Goal: Task Accomplishment & Management: Use online tool/utility

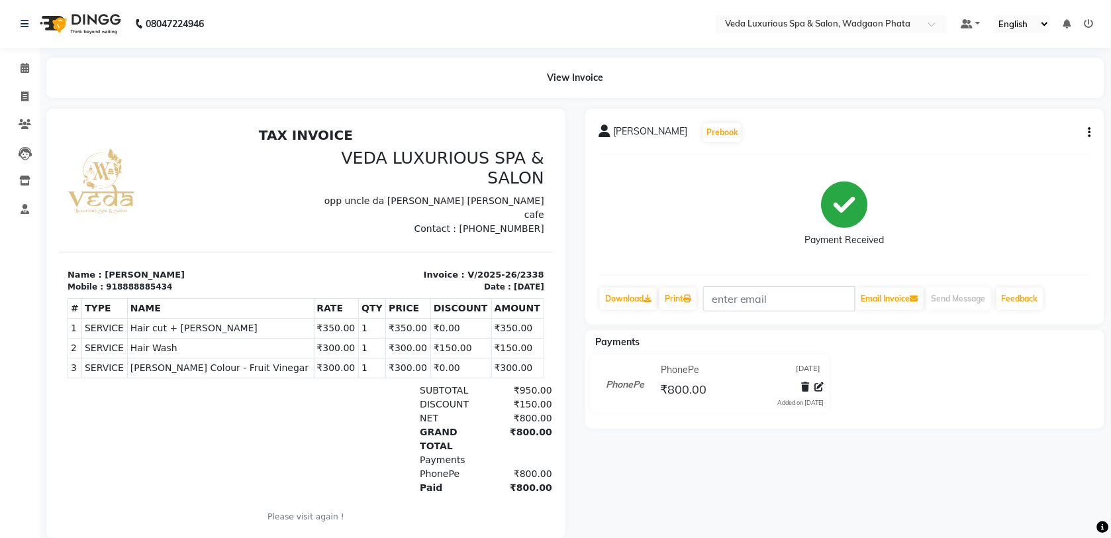
click at [995, 277] on div "Sagar Jogiya Prebook Payment Received Download Print Email Invoice Send Message…" at bounding box center [844, 217] width 519 height 216
click at [805, 269] on div "Sagar Jogiya Prebook Payment Received Download Print Email Invoice Send Message…" at bounding box center [844, 217] width 519 height 216
click at [758, 276] on div "Sagar Jogiya Prebook Payment Received Download Print Email Invoice Send Message…" at bounding box center [844, 217] width 519 height 216
click at [686, 280] on div "Sagar Jogiya Prebook Payment Received Download Print Email Invoice Send Message…" at bounding box center [844, 217] width 519 height 216
click at [785, 270] on div "Sagar Jogiya Prebook Payment Received Download Print Email Invoice Send Message…" at bounding box center [844, 217] width 519 height 216
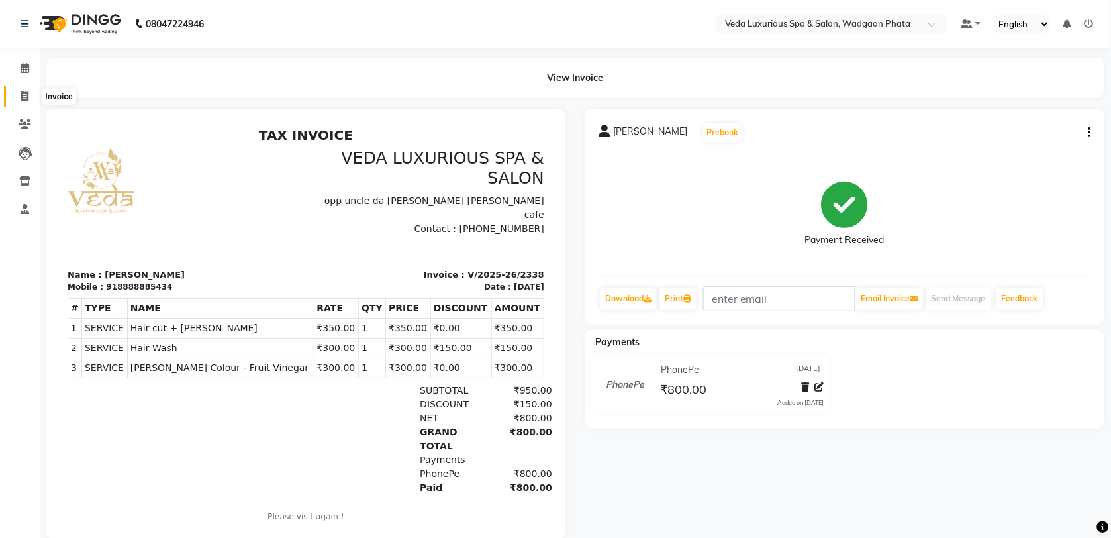
drag, startPoint x: 22, startPoint y: 93, endPoint x: 63, endPoint y: 97, distance: 41.2
click at [23, 93] on icon at bounding box center [24, 96] width 7 height 10
select select "service"
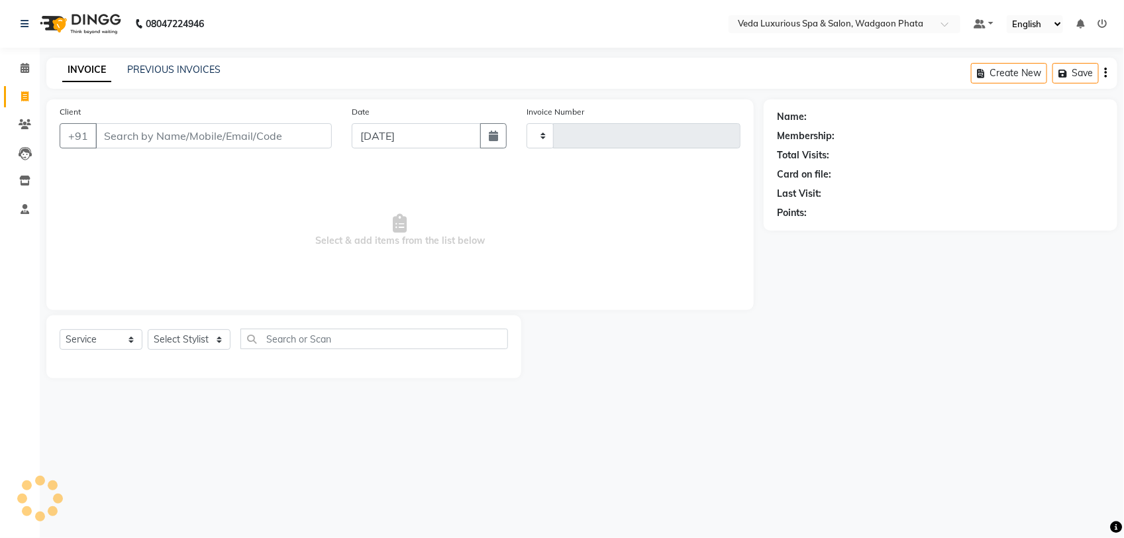
click at [162, 133] on input "Client" at bounding box center [213, 135] width 236 height 25
type input "2339"
select select "4666"
click at [226, 134] on input "[PERSON_NAME]" at bounding box center [179, 135] width 169 height 25
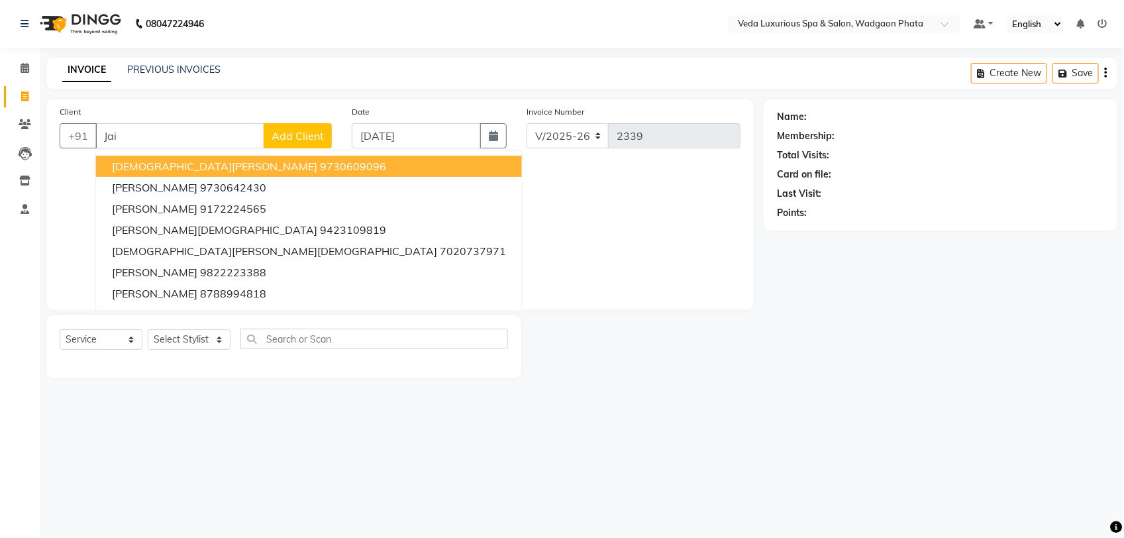
click at [217, 126] on input "Jai" at bounding box center [179, 135] width 169 height 25
type input "J"
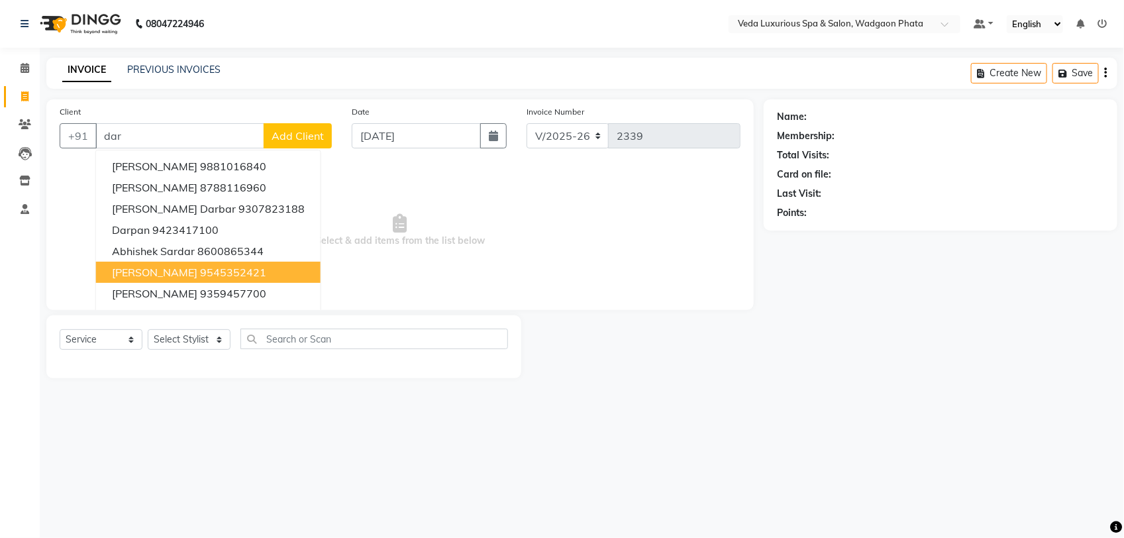
click at [203, 266] on ngb-highlight "9545352421" at bounding box center [233, 272] width 66 height 13
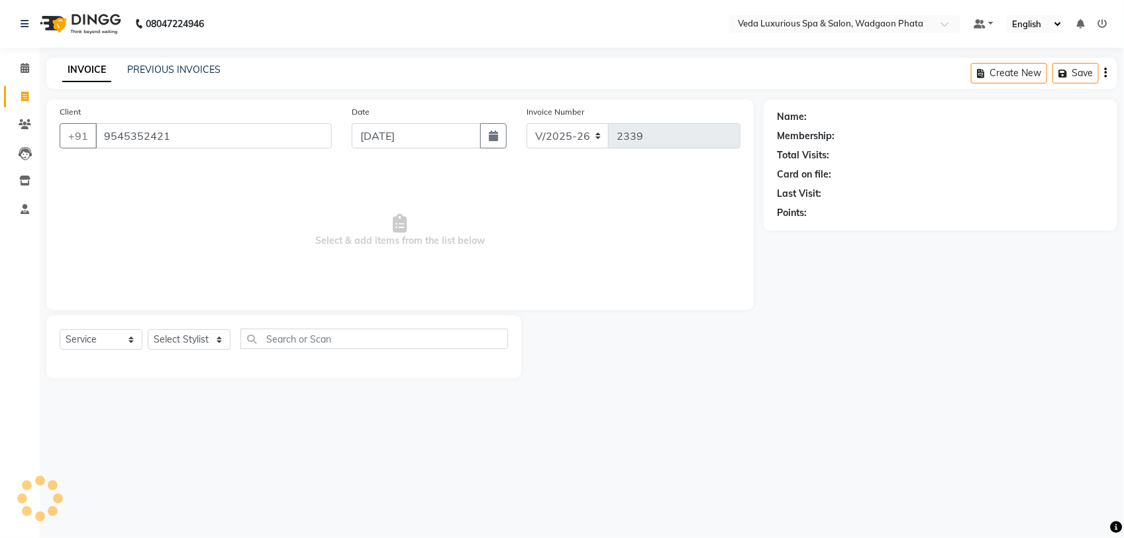
type input "9545352421"
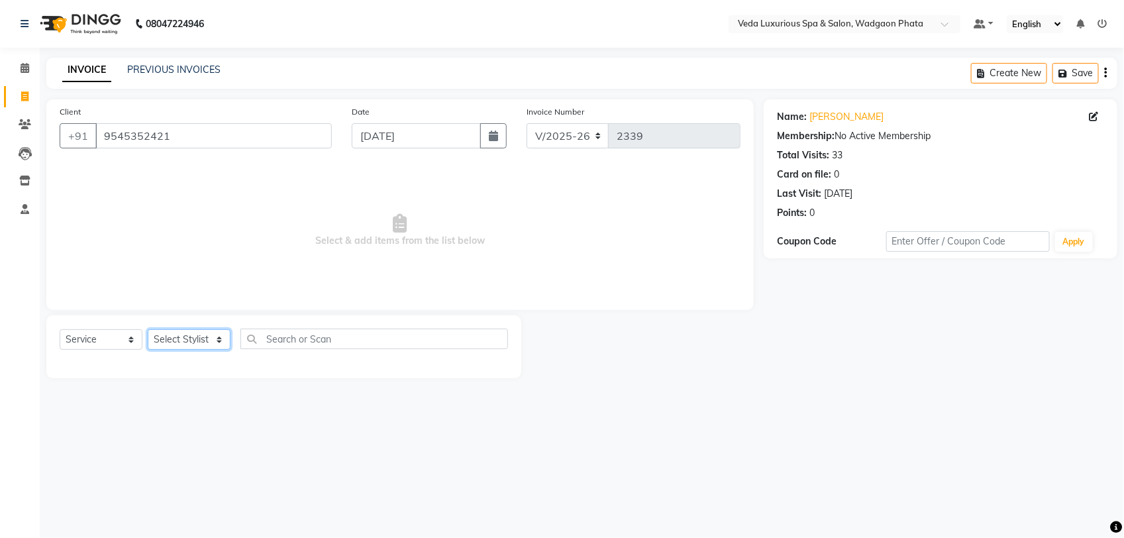
drag, startPoint x: 192, startPoint y: 338, endPoint x: 193, endPoint y: 328, distance: 10.0
click at [192, 338] on select "Select Stylist [PERSON_NAME] GOLU [PERSON_NAME] [PERSON_NAME] [PERSON_NAME] [PE…" at bounding box center [189, 339] width 83 height 21
select select "27587"
click at [148, 329] on select "Select Stylist [PERSON_NAME] GOLU [PERSON_NAME] [PERSON_NAME] [PERSON_NAME] [PE…" at bounding box center [189, 339] width 83 height 21
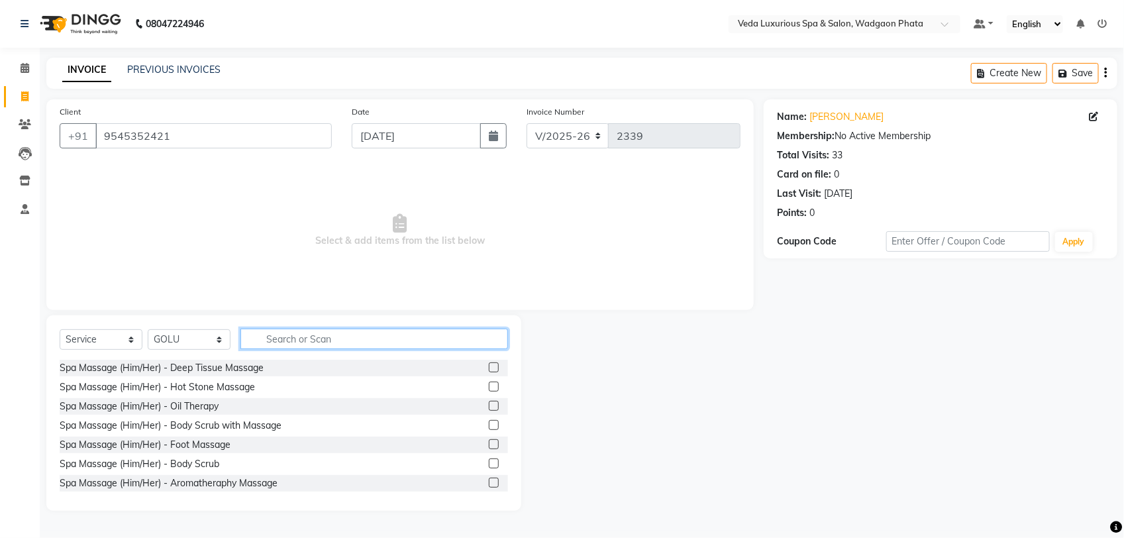
click at [299, 333] on input "text" at bounding box center [374, 338] width 268 height 21
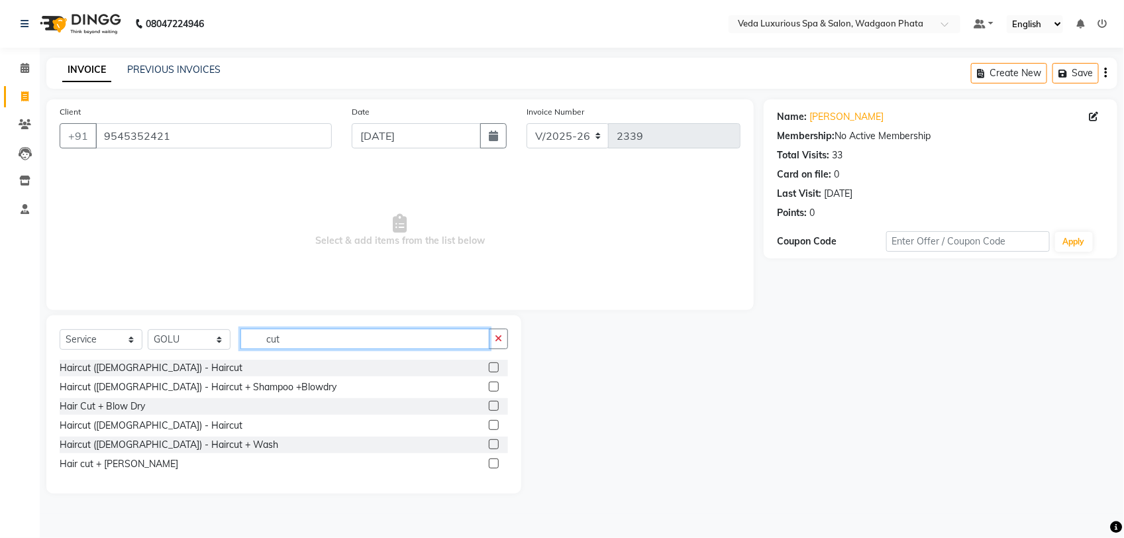
type input "cut"
click at [493, 462] on label at bounding box center [494, 463] width 10 height 10
click at [493, 462] on input "checkbox" at bounding box center [493, 464] width 9 height 9
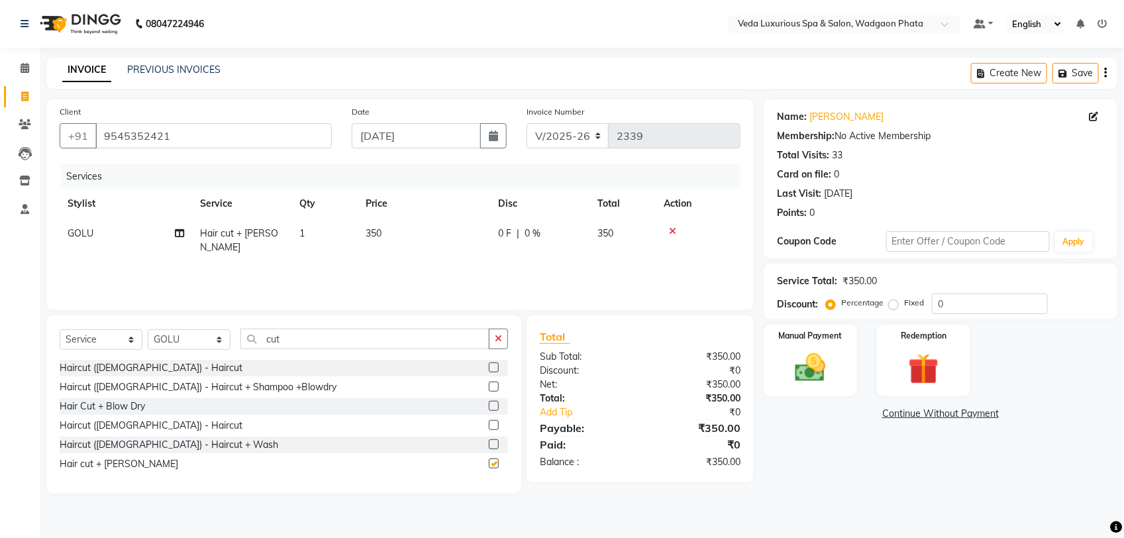
checkbox input "false"
click at [806, 374] on img at bounding box center [810, 367] width 52 height 37
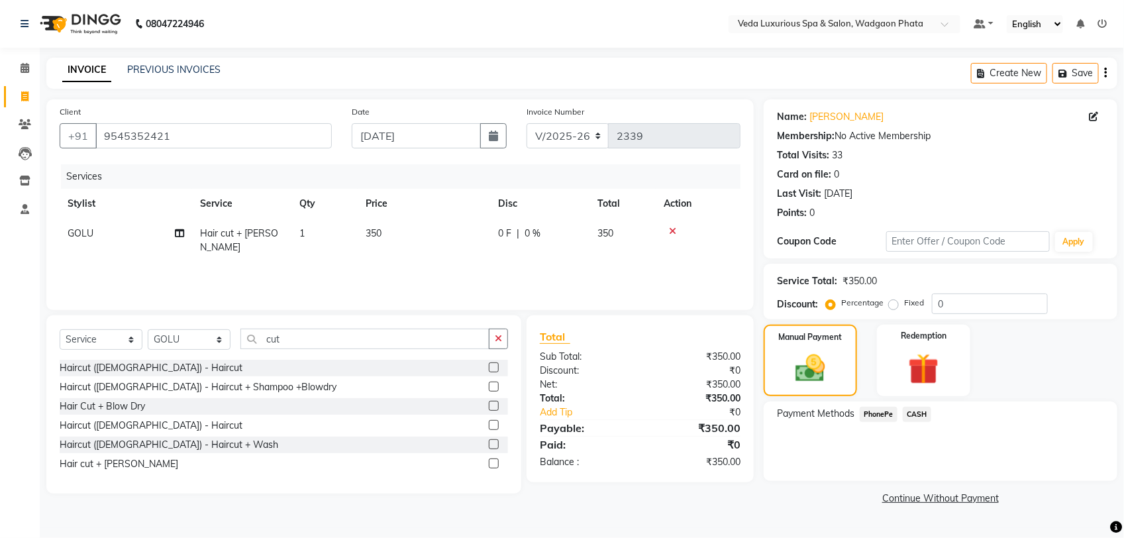
click at [881, 411] on span "PhonePe" at bounding box center [878, 414] width 38 height 15
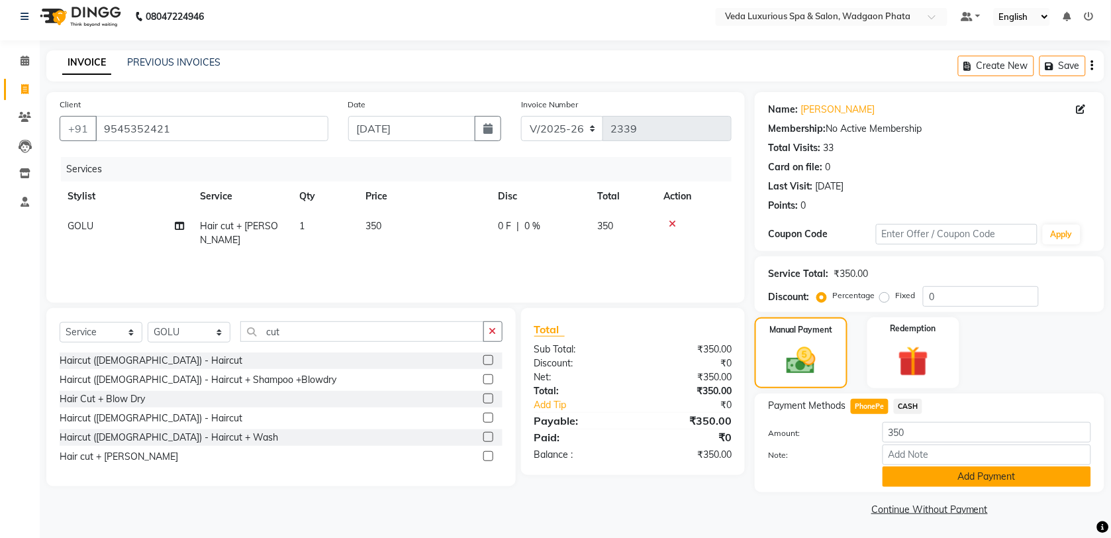
click at [932, 485] on button "Add Payment" at bounding box center [987, 476] width 209 height 21
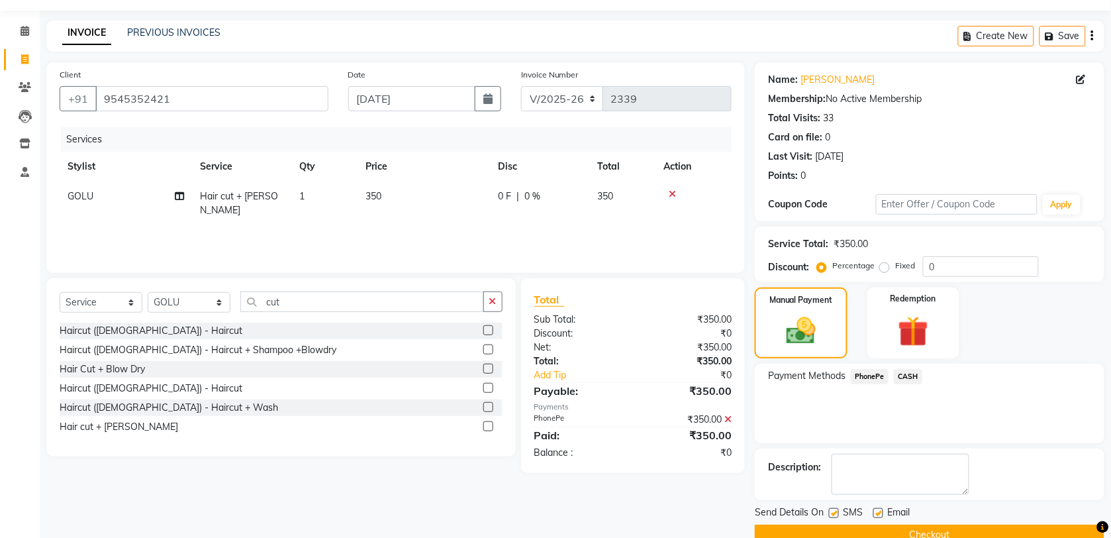
scroll to position [64, 0]
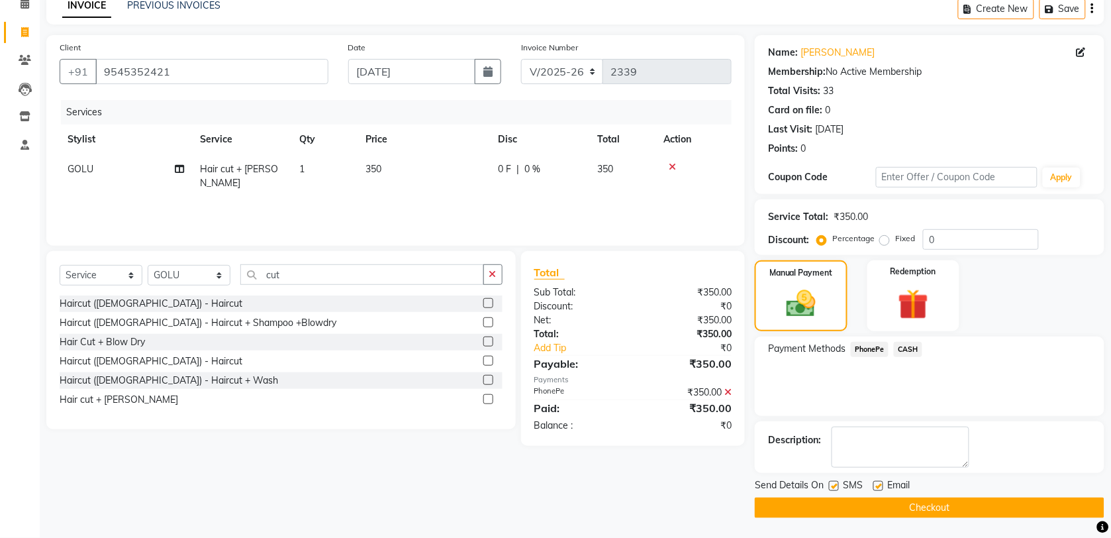
click at [932, 504] on button "Checkout" at bounding box center [930, 507] width 350 height 21
